Goal: Information Seeking & Learning: Learn about a topic

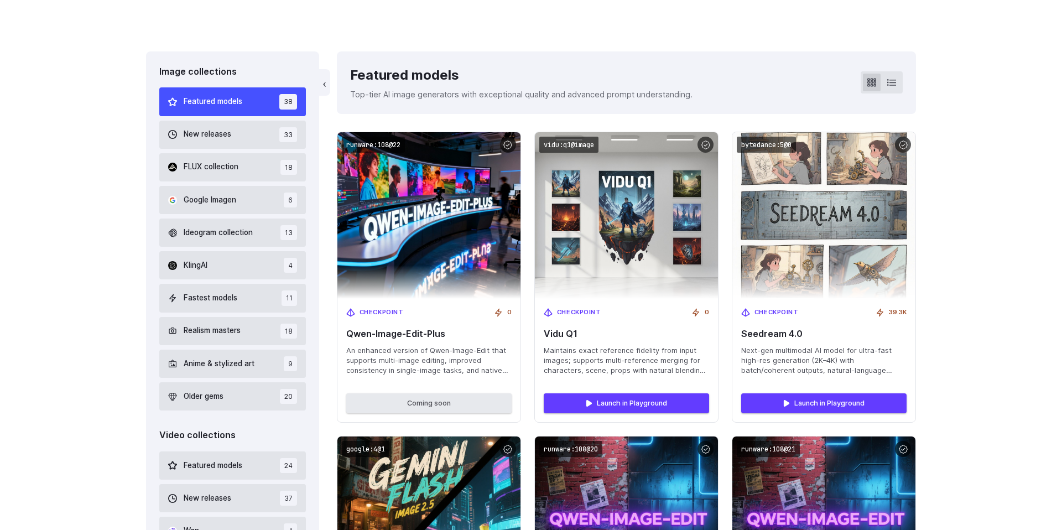
scroll to position [285, 0]
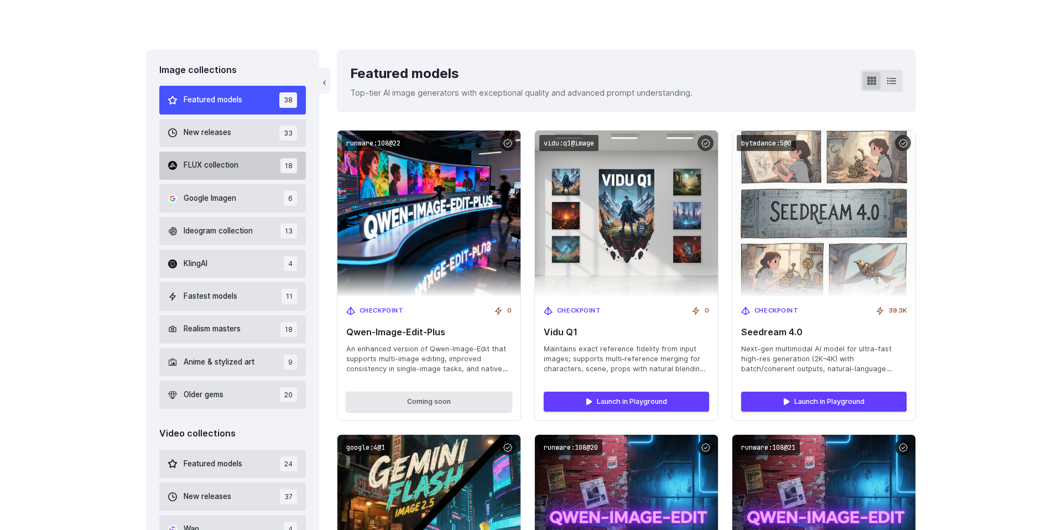
click at [226, 164] on span "FLUX collection" at bounding box center [211, 165] width 55 height 12
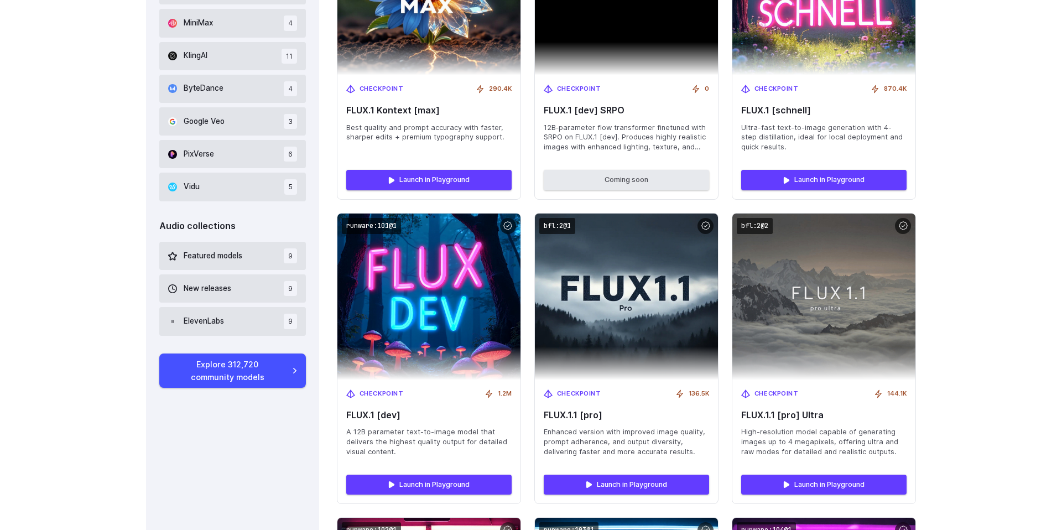
scroll to position [825, 0]
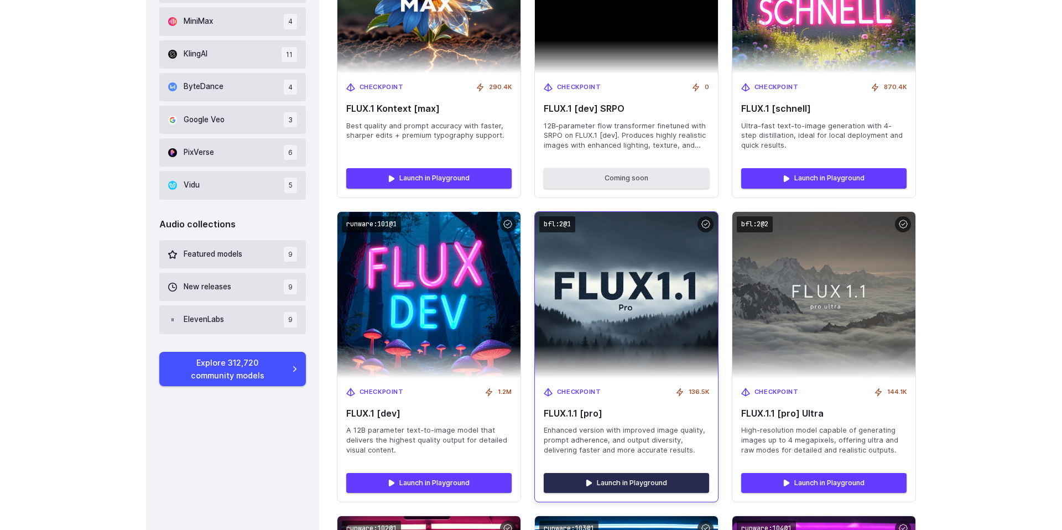
click at [624, 477] on link "Launch in Playground" at bounding box center [626, 483] width 165 height 20
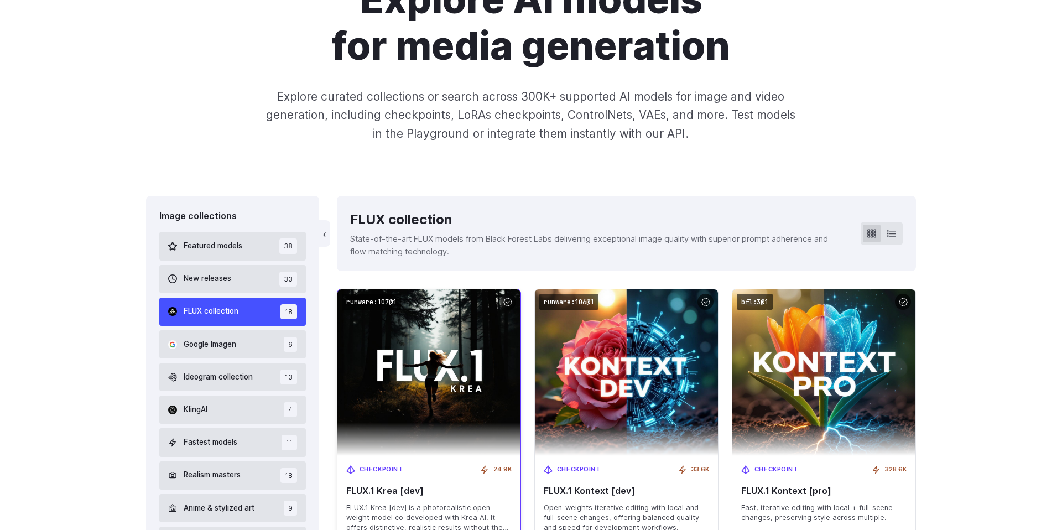
scroll to position [130, 0]
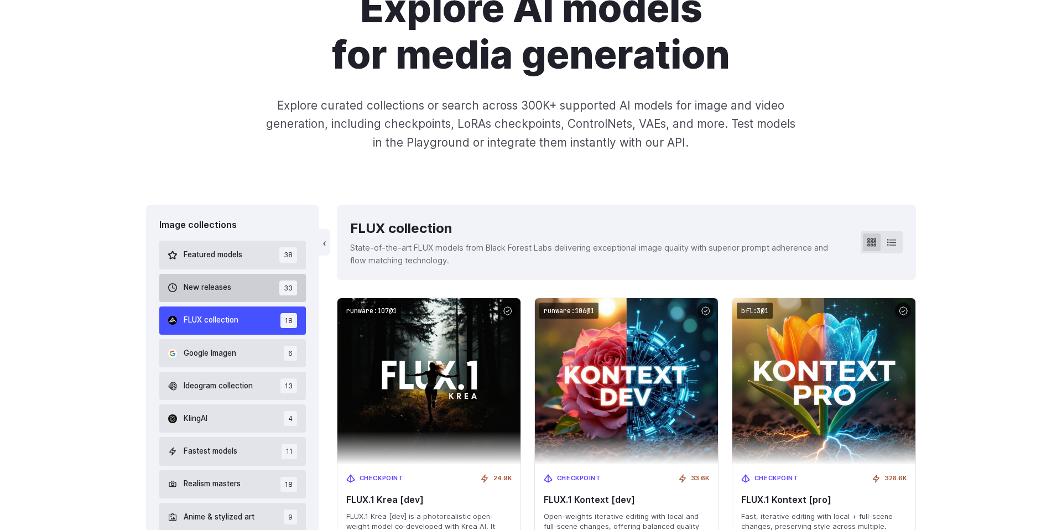
click at [214, 280] on button "New releases 33" at bounding box center [232, 288] width 147 height 28
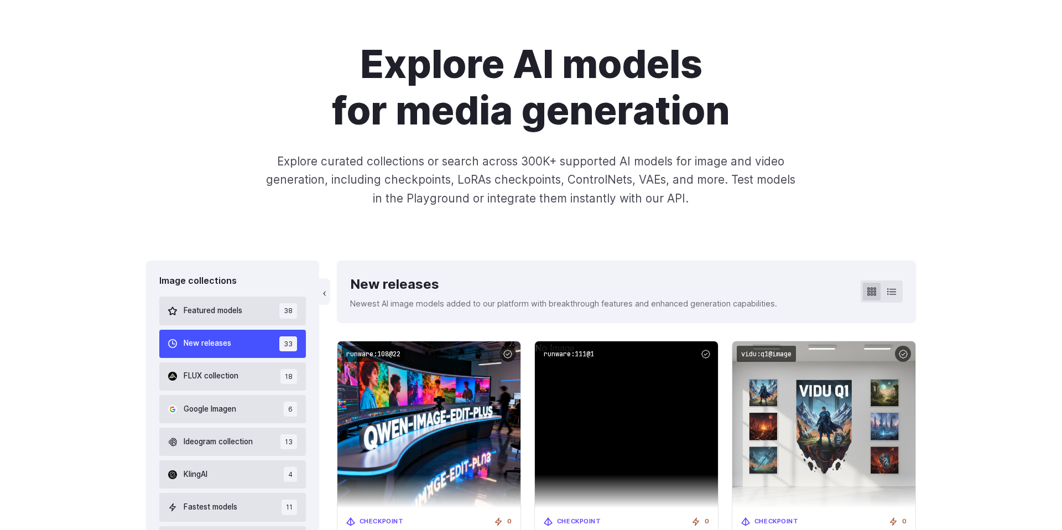
scroll to position [296, 0]
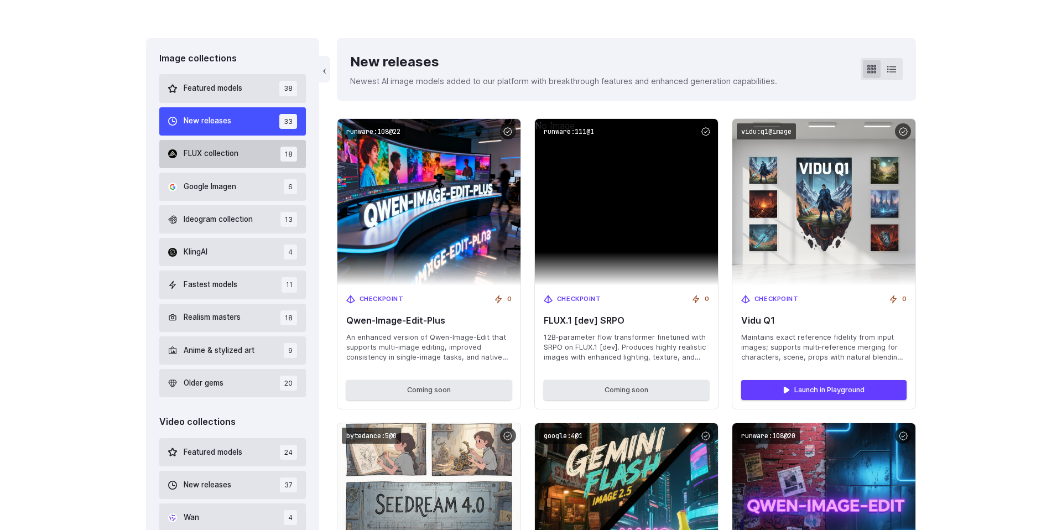
click at [244, 147] on button "FLUX collection 18" at bounding box center [232, 154] width 147 height 28
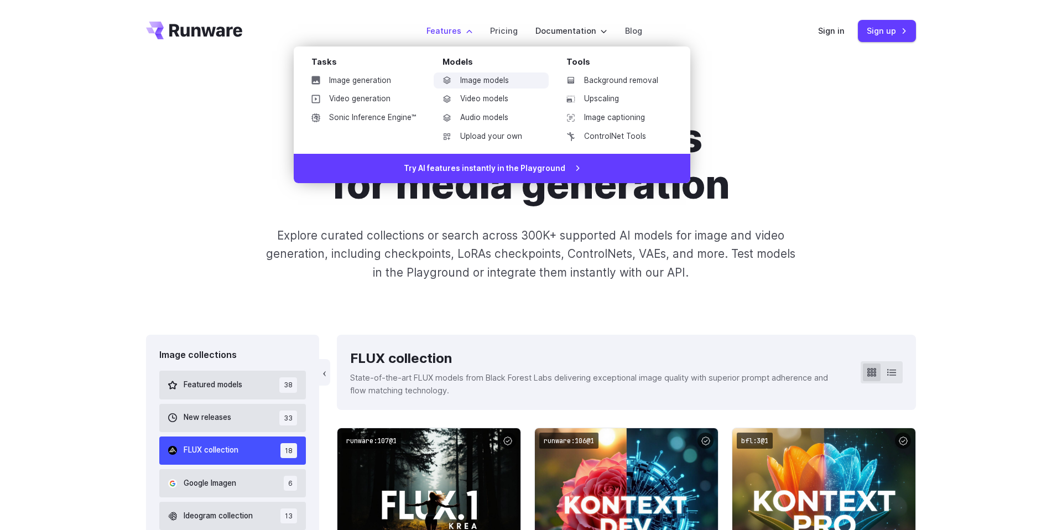
click at [483, 79] on link "Image models" at bounding box center [491, 80] width 115 height 17
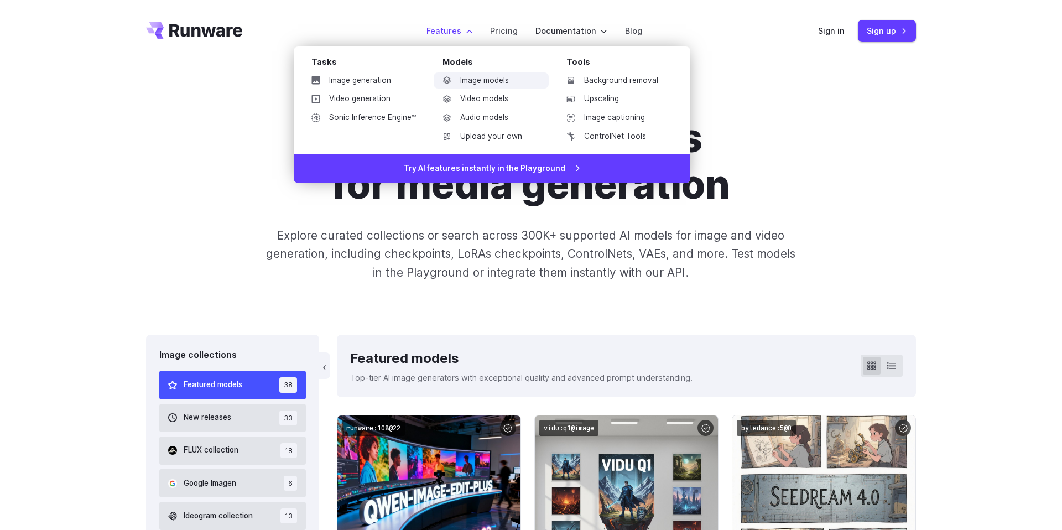
click at [478, 76] on link "Image models" at bounding box center [491, 80] width 115 height 17
click at [489, 77] on link "Image models" at bounding box center [491, 80] width 115 height 17
click at [491, 98] on link "Video models" at bounding box center [491, 99] width 115 height 17
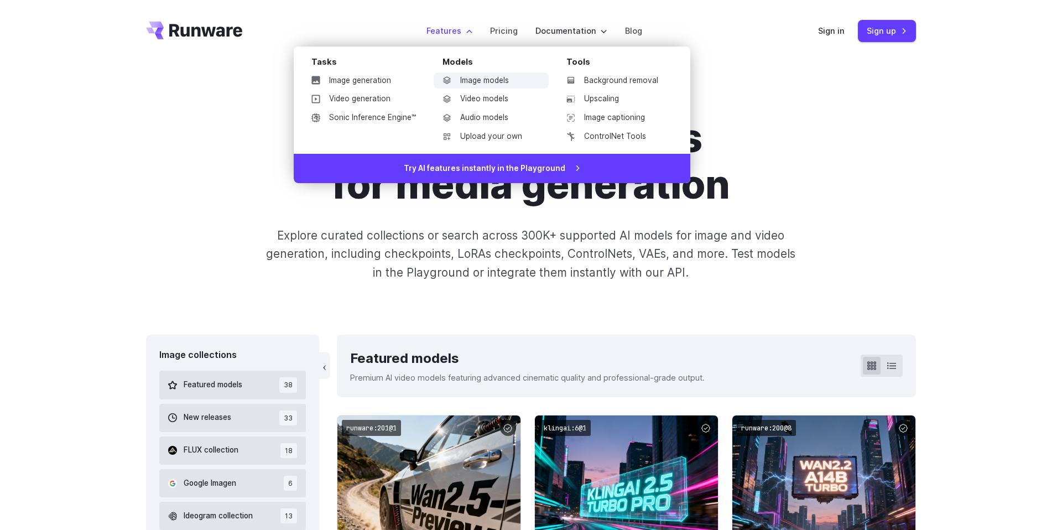
click at [492, 81] on link "Image models" at bounding box center [491, 80] width 115 height 17
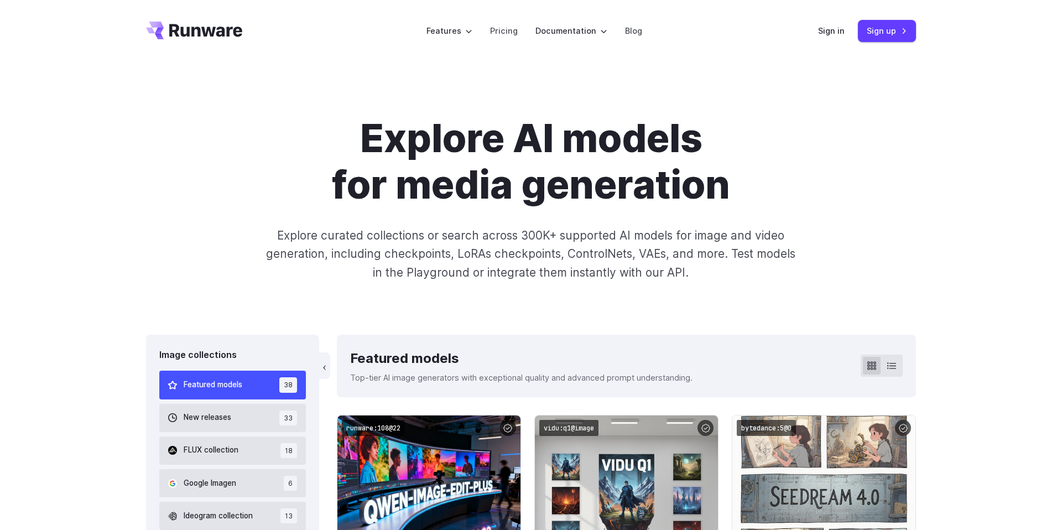
click at [737, 75] on div "Explore AI models for media generation Explore curated collections or search ac…" at bounding box center [531, 198] width 1062 height 273
